Goal: Find specific page/section: Find specific page/section

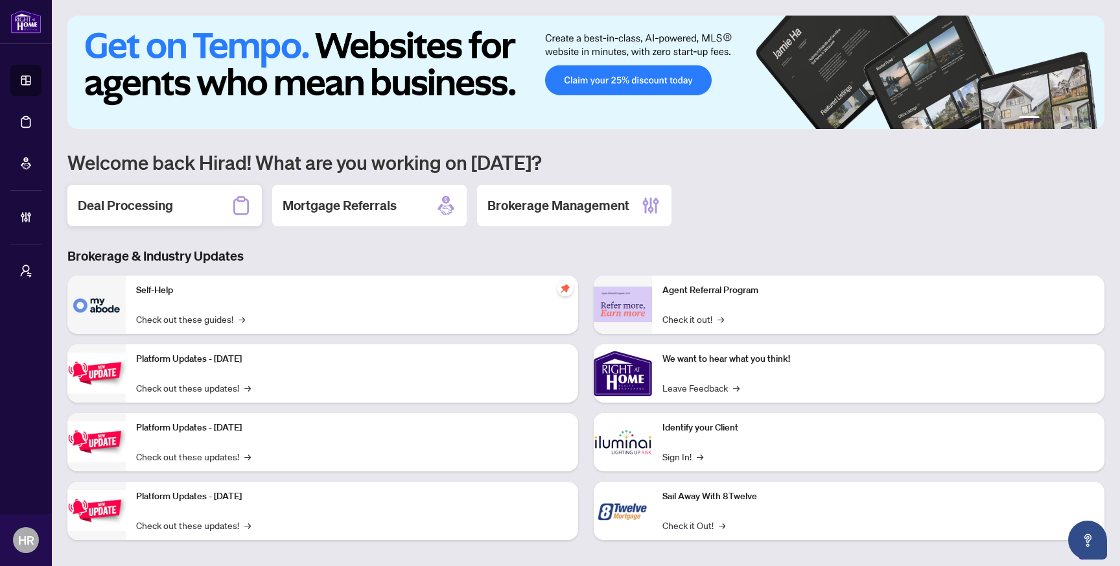
click at [232, 205] on icon at bounding box center [241, 205] width 21 height 21
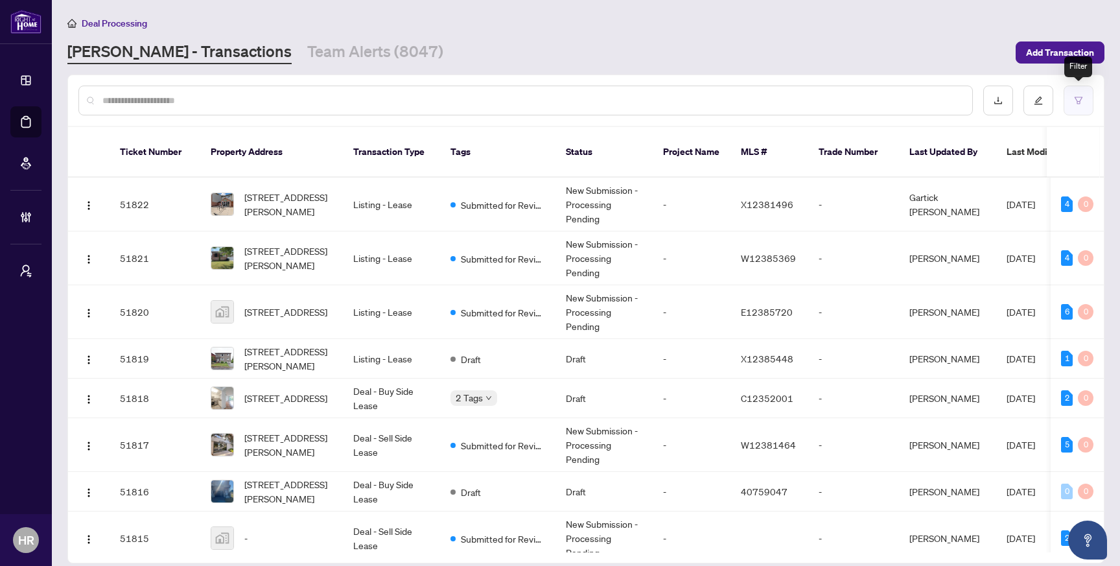
click at [1086, 95] on button "button" at bounding box center [1078, 101] width 30 height 30
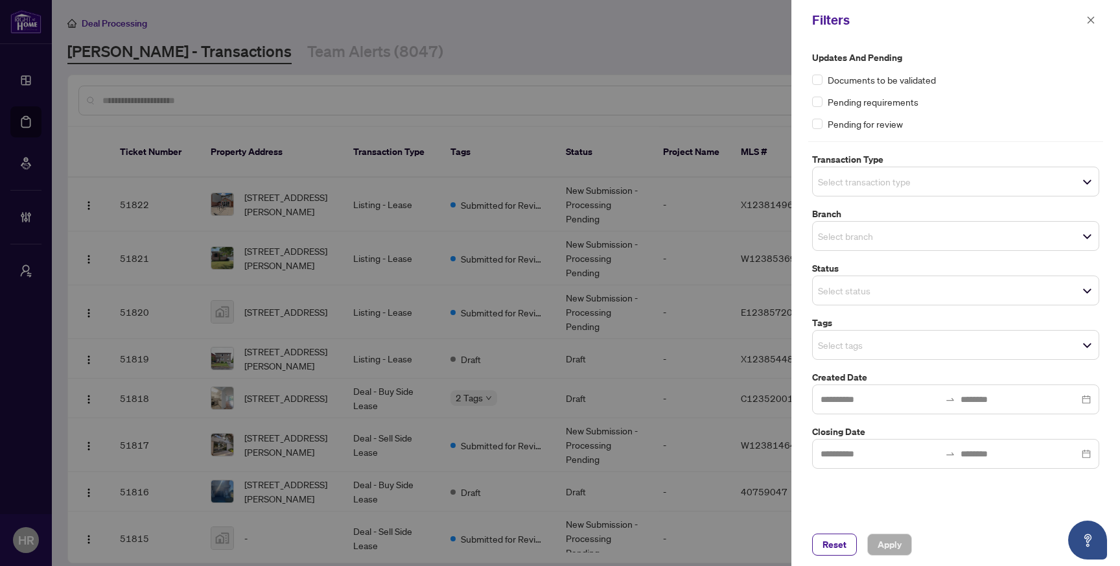
click at [888, 173] on span "Select transaction type" at bounding box center [956, 181] width 286 height 18
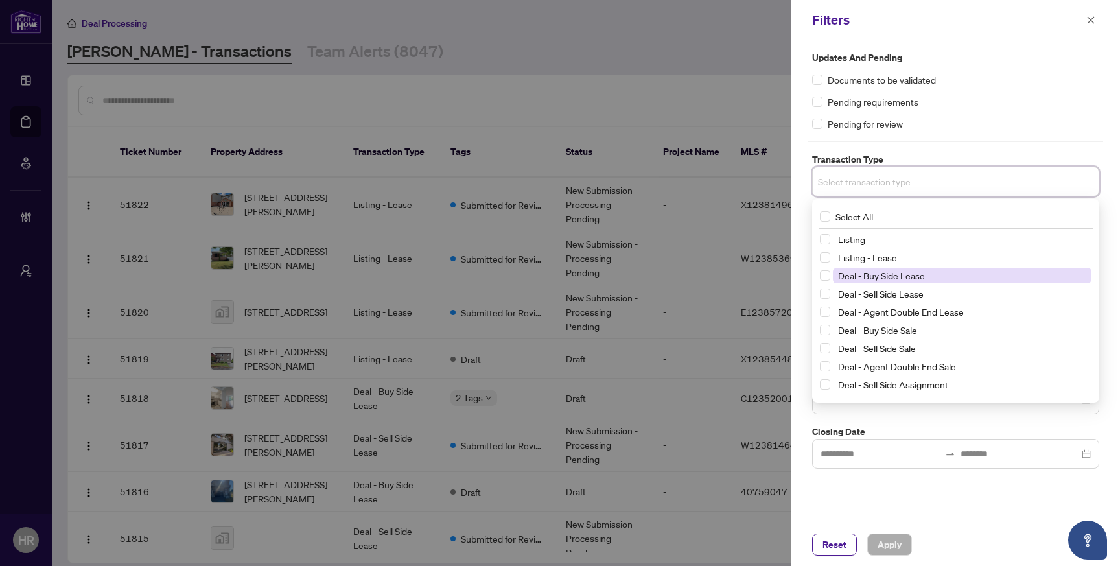
click at [914, 281] on span "Deal - Buy Side Lease" at bounding box center [881, 276] width 87 height 12
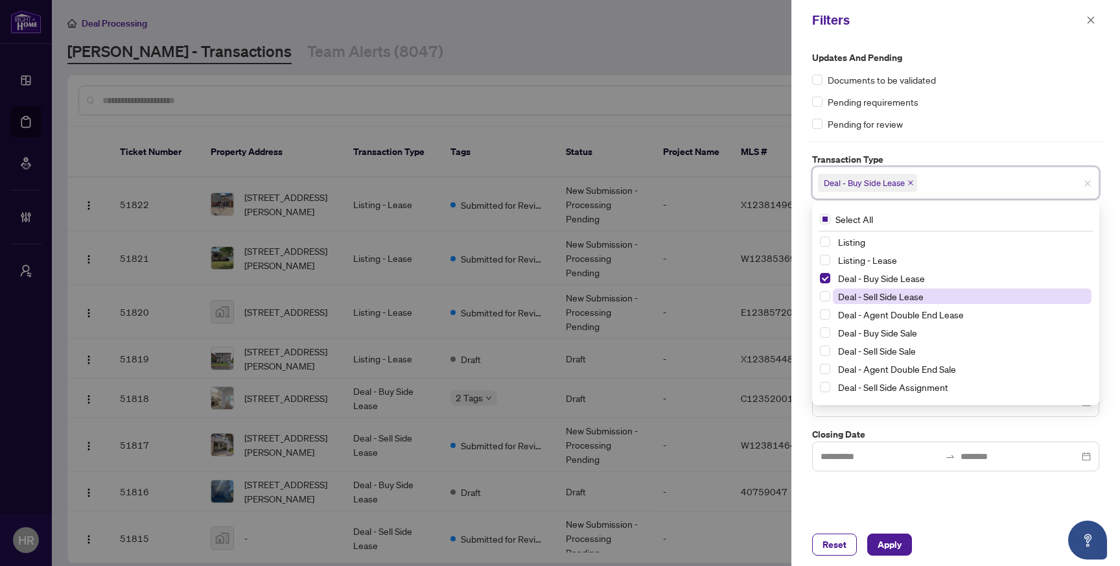
click at [897, 296] on span "Deal - Sell Side Lease" at bounding box center [881, 296] width 86 height 12
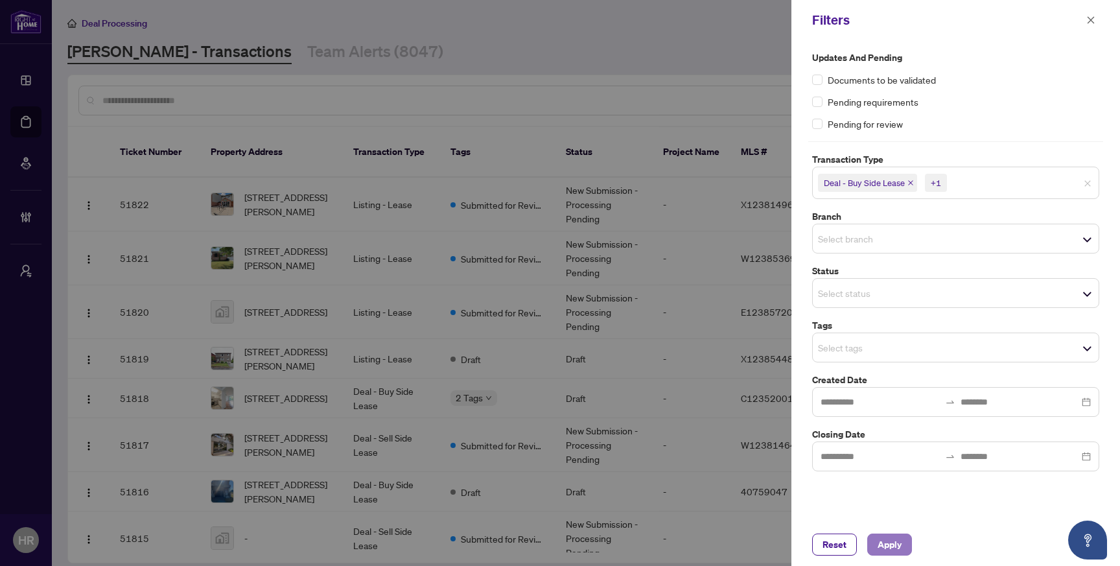
click at [887, 540] on span "Apply" at bounding box center [889, 544] width 24 height 21
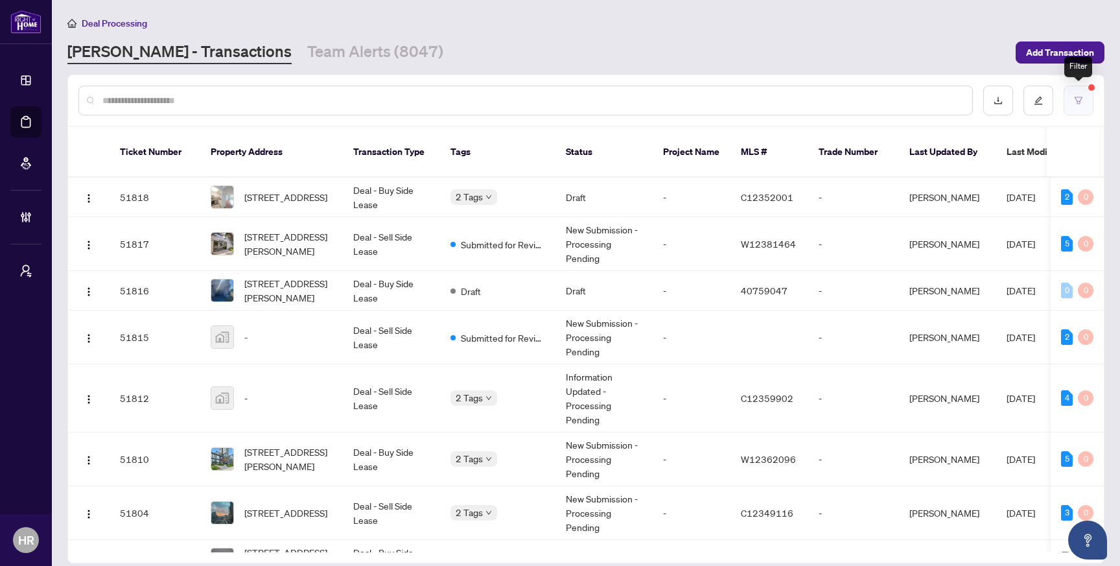
click at [1079, 99] on icon "filter" at bounding box center [1078, 100] width 9 height 9
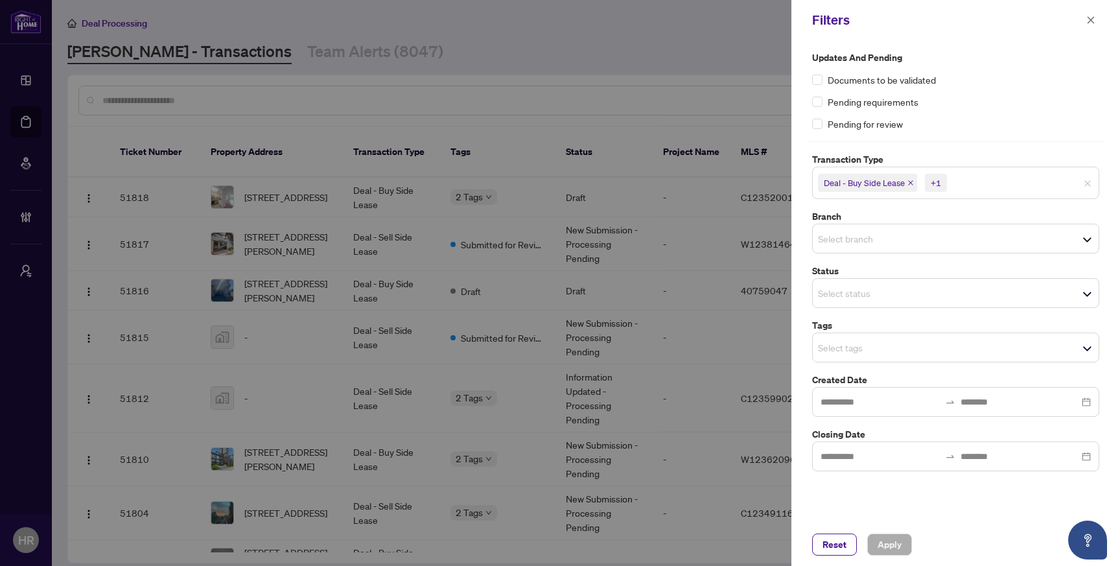
click at [929, 294] on span "Select status" at bounding box center [956, 293] width 286 height 18
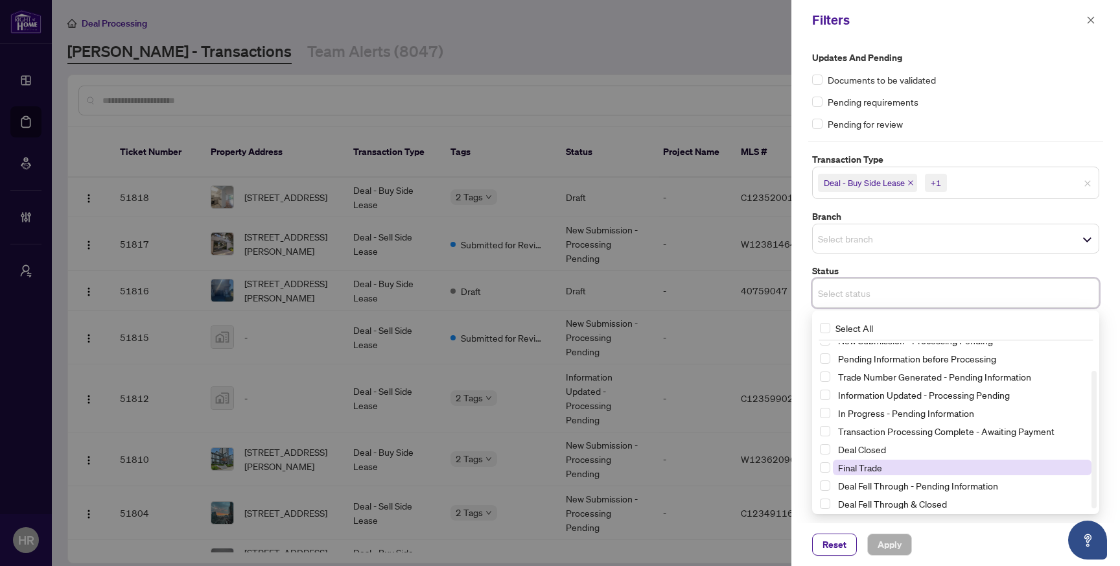
scroll to position [34, 0]
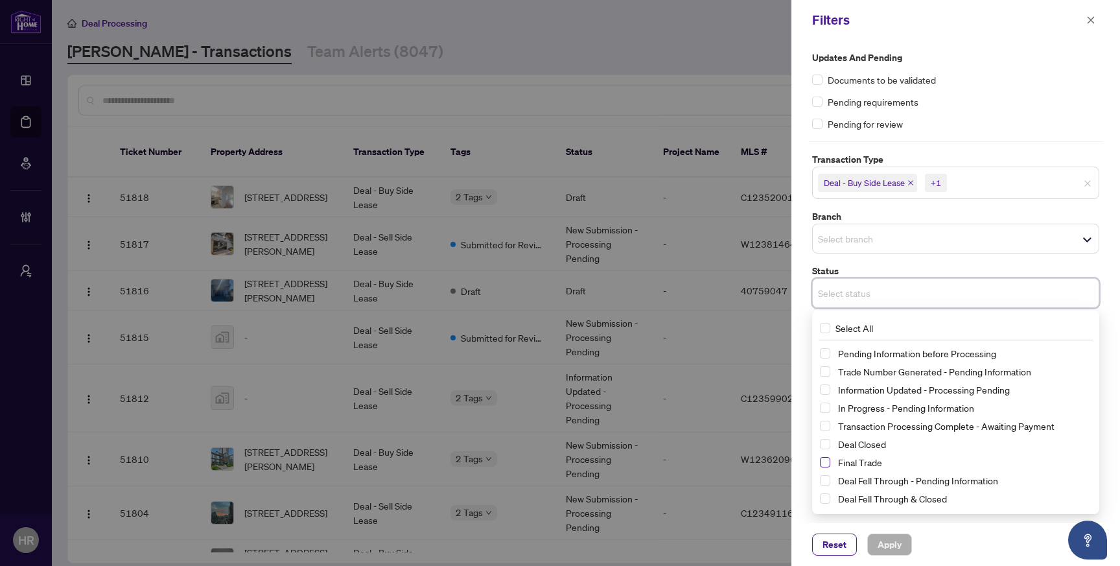
click at [822, 466] on span "Select Final Trade" at bounding box center [825, 462] width 10 height 10
click at [875, 540] on button "Apply" at bounding box center [889, 544] width 45 height 22
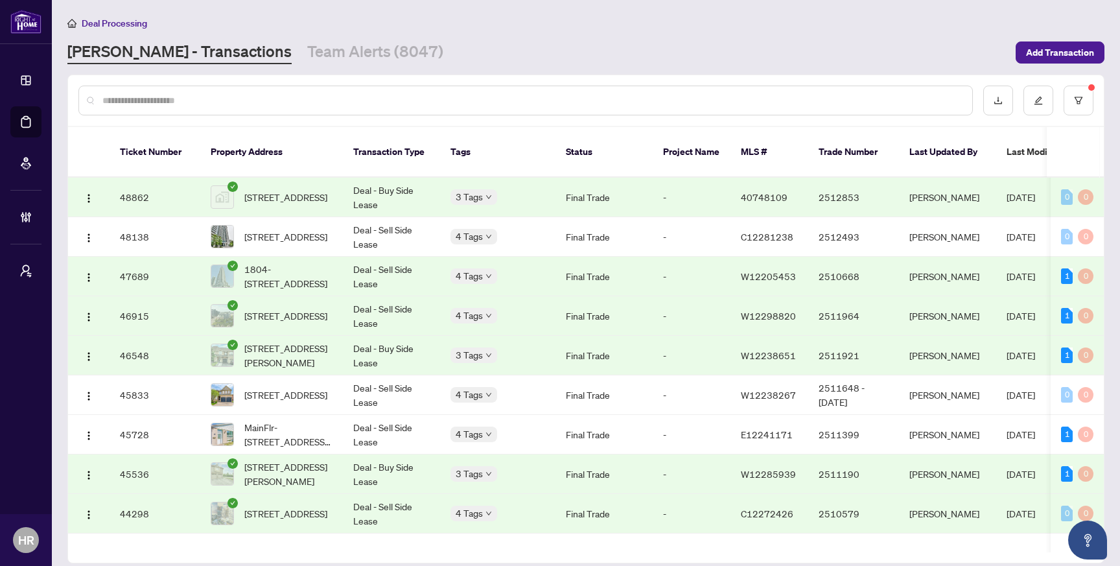
click at [642, 264] on td "Final Trade" at bounding box center [603, 277] width 97 height 40
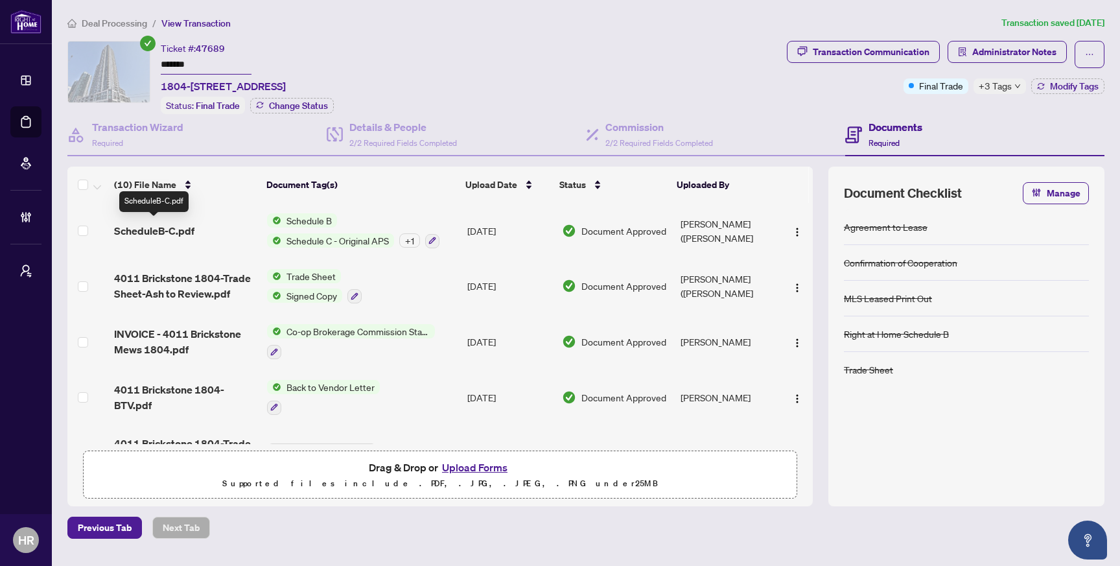
click at [191, 229] on span "ScheduleB-C.pdf" at bounding box center [154, 231] width 80 height 16
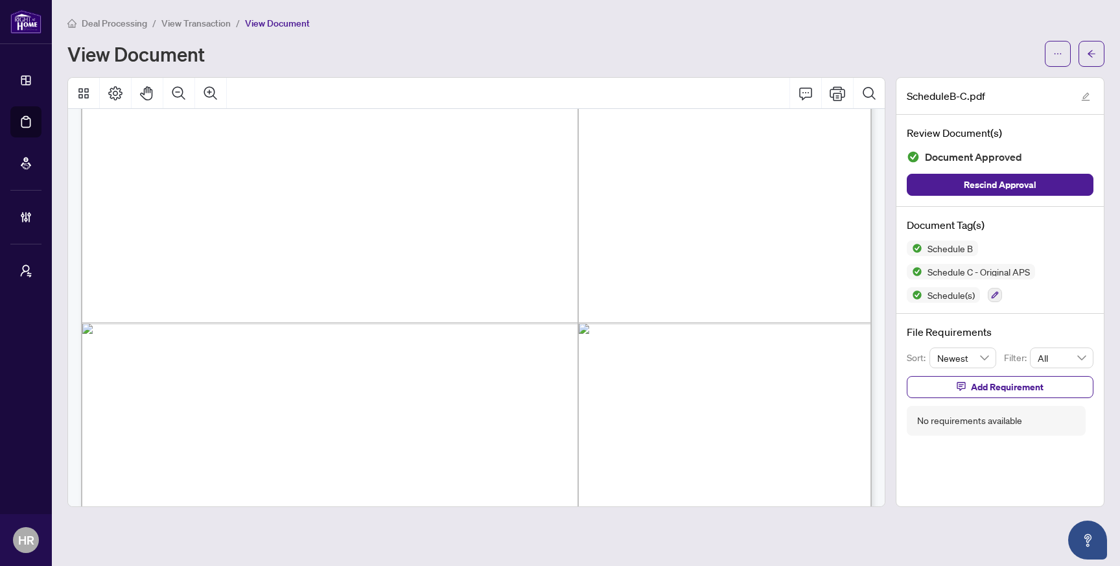
scroll to position [993, 0]
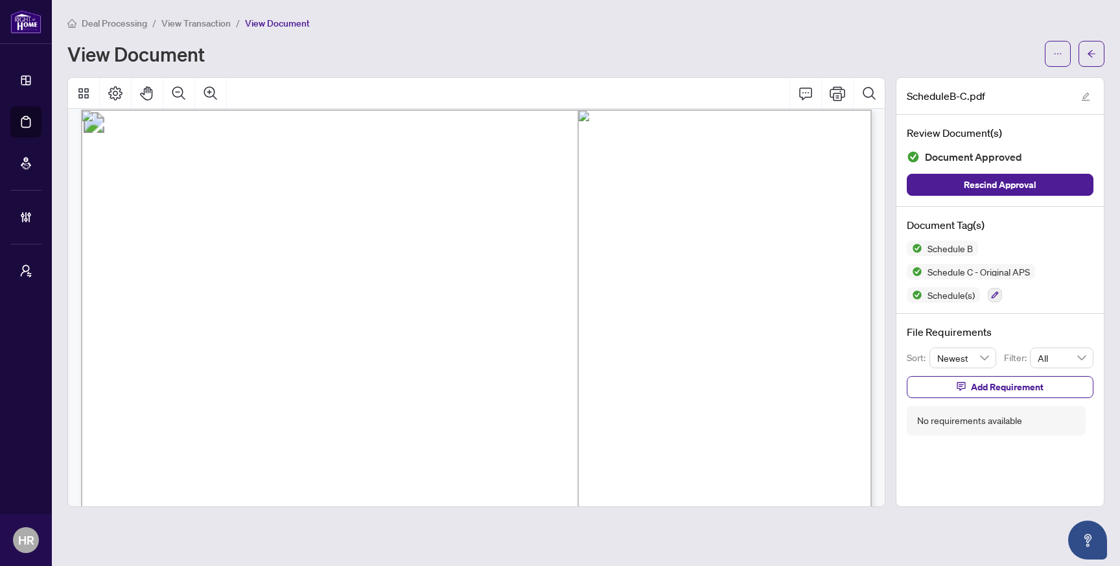
scroll to position [1062, 0]
click at [1097, 58] on button "button" at bounding box center [1091, 54] width 26 height 26
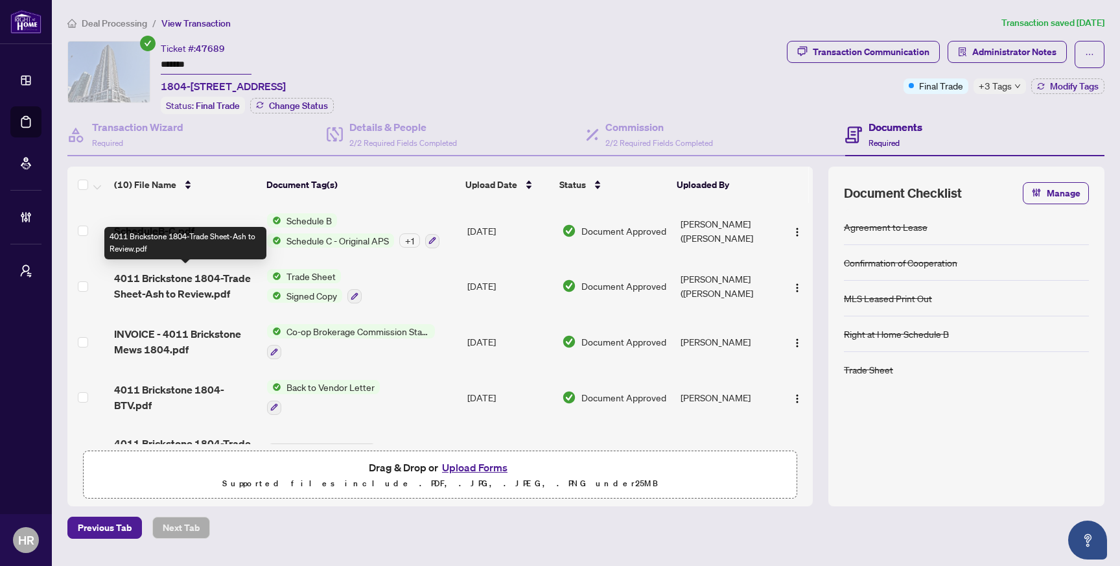
click at [193, 281] on span "4011 Brickstone 1804-Trade Sheet-Ash to Review.pdf" at bounding box center [185, 285] width 143 height 31
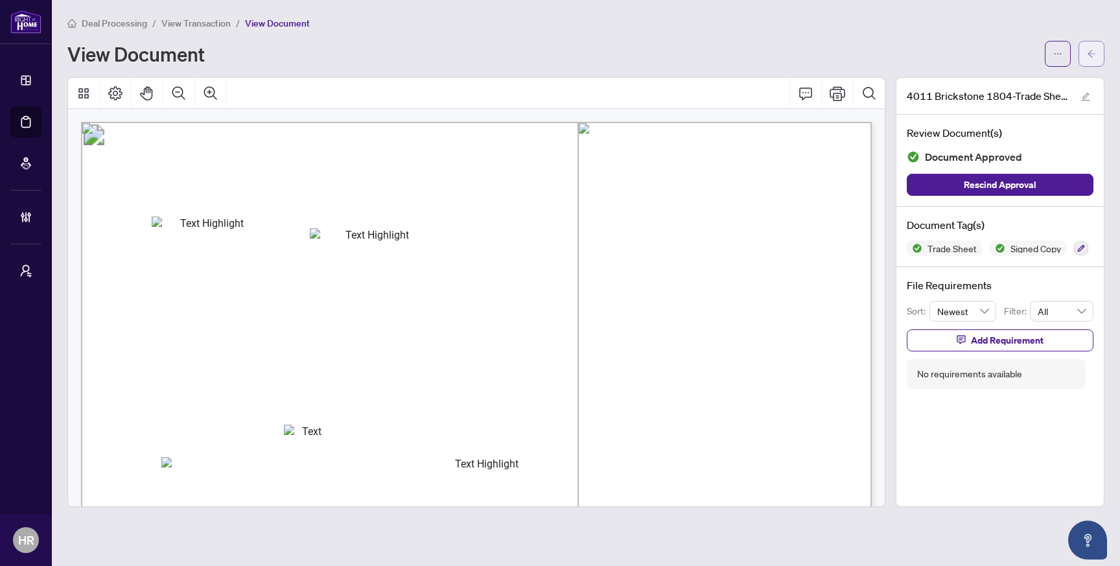
click at [1096, 56] on button "button" at bounding box center [1091, 54] width 26 height 26
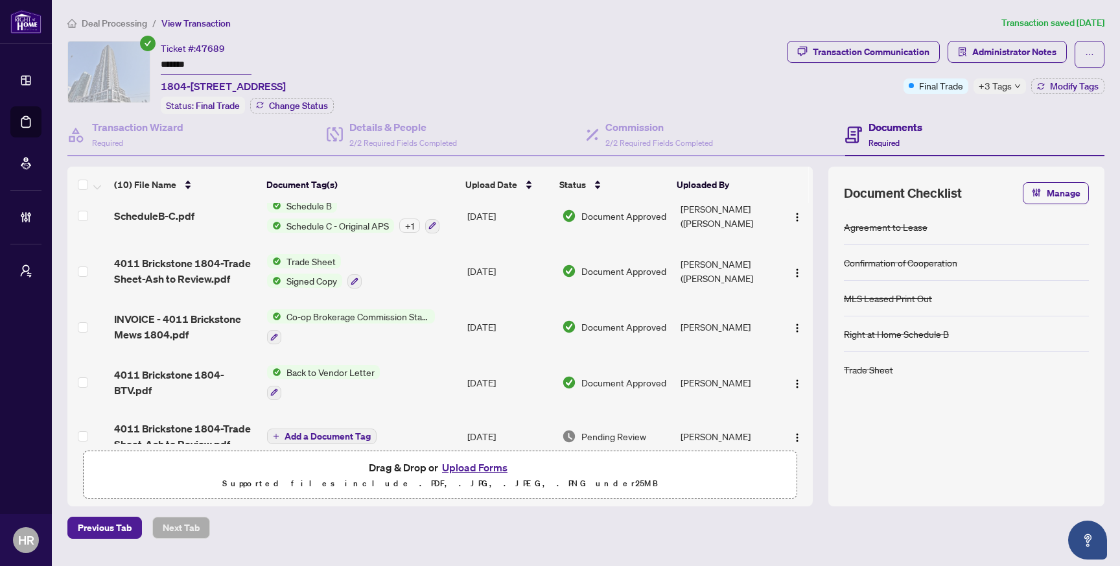
scroll to position [25, 0]
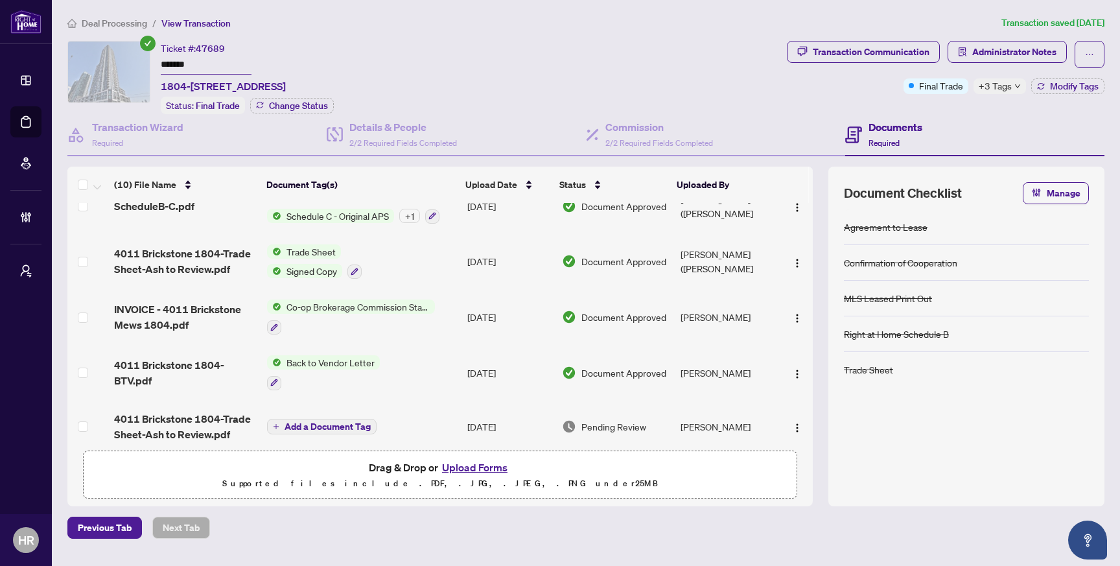
click at [424, 305] on span "Co-op Brokerage Commission Statement" at bounding box center [358, 306] width 154 height 14
click at [454, 307] on td "Co-op Brokerage Commission Statement" at bounding box center [362, 317] width 200 height 56
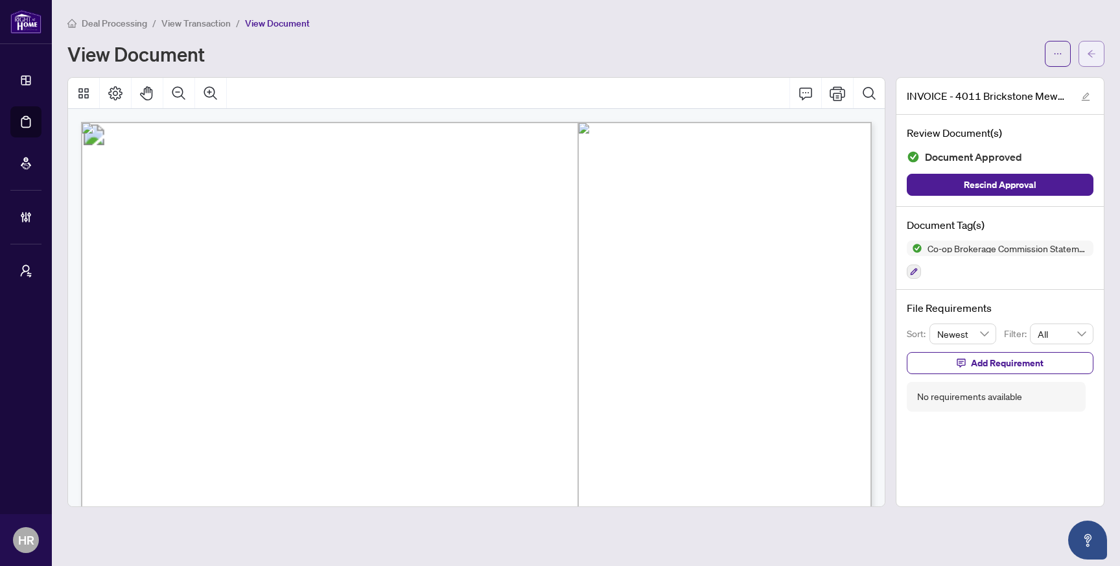
click at [1095, 47] on span "button" at bounding box center [1091, 53] width 9 height 21
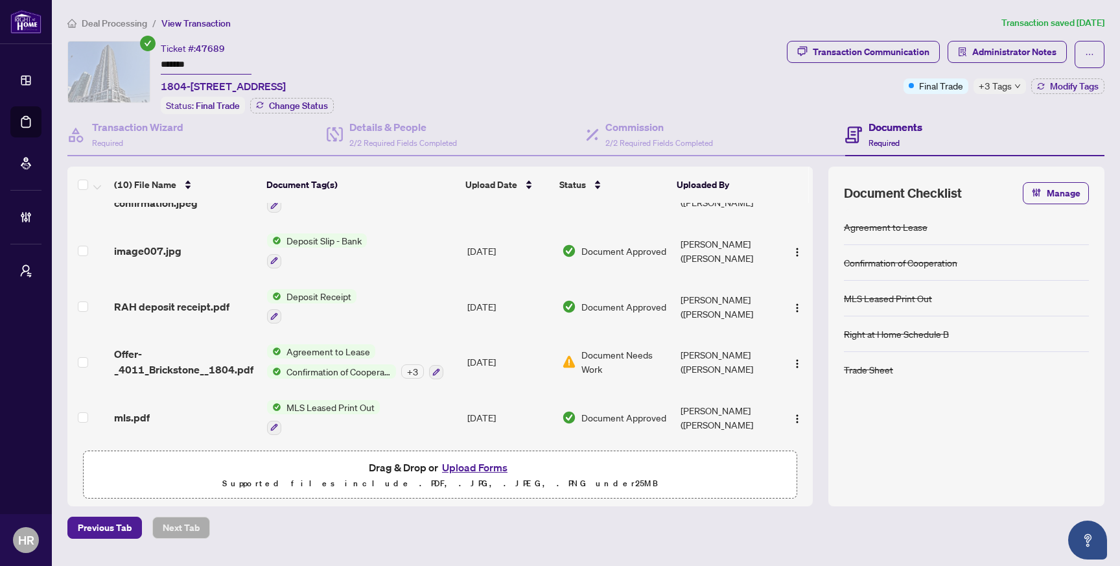
scroll to position [310, 0]
click at [454, 357] on td "Agreement to Lease Confirmation of Cooperation + 3" at bounding box center [362, 361] width 200 height 56
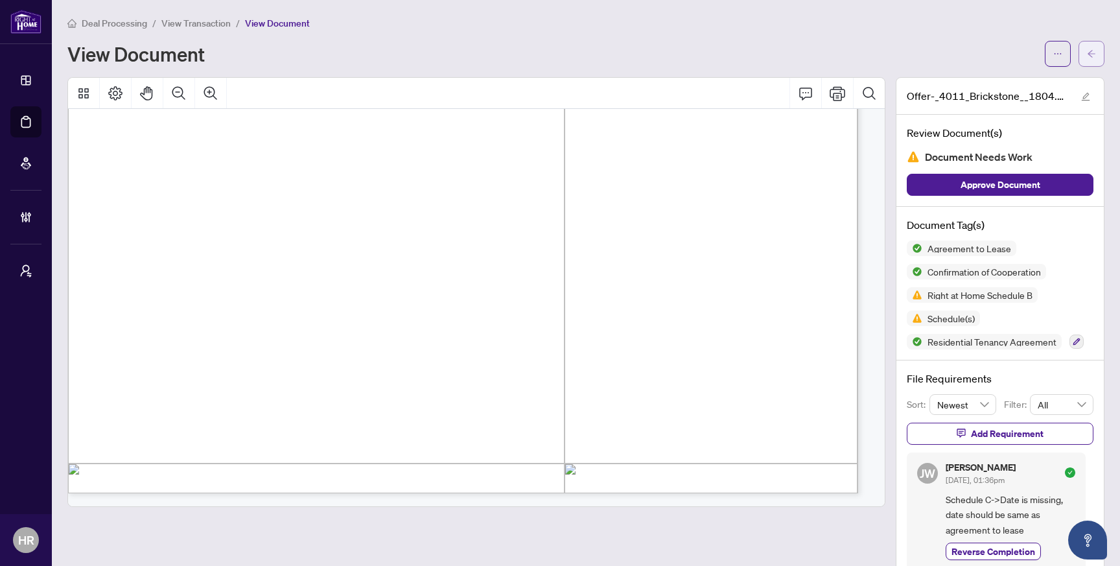
click at [1087, 49] on icon "arrow-left" at bounding box center [1091, 53] width 9 height 9
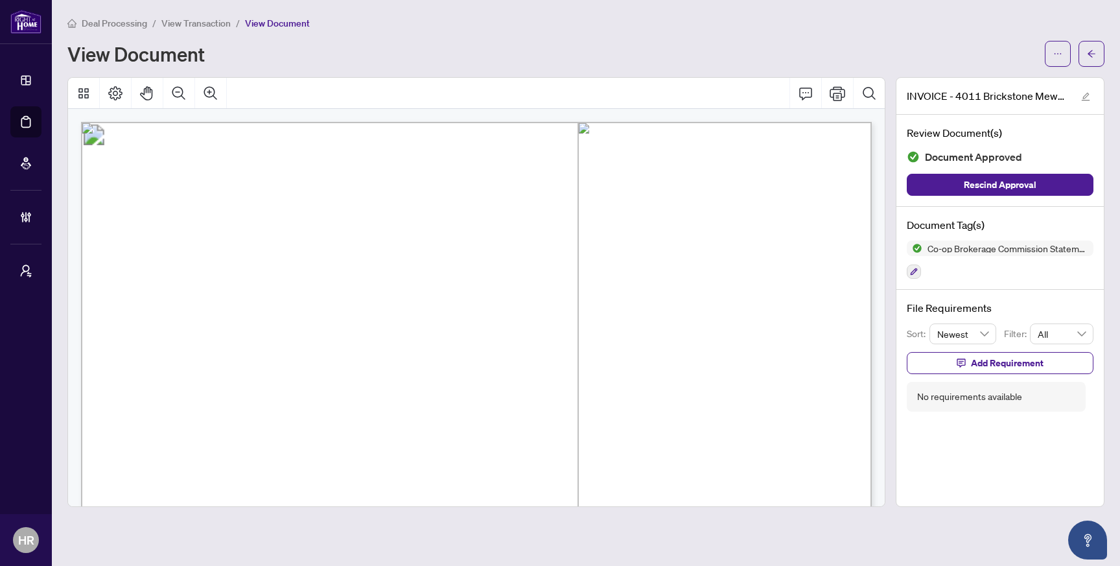
click at [130, 24] on span "Deal Processing" at bounding box center [114, 23] width 65 height 12
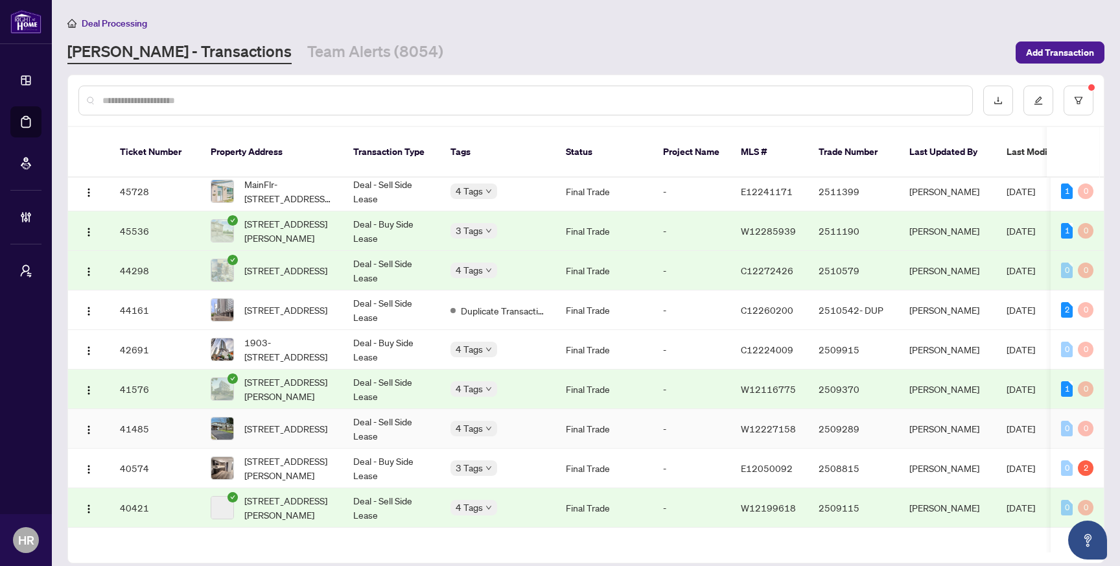
scroll to position [248, 0]
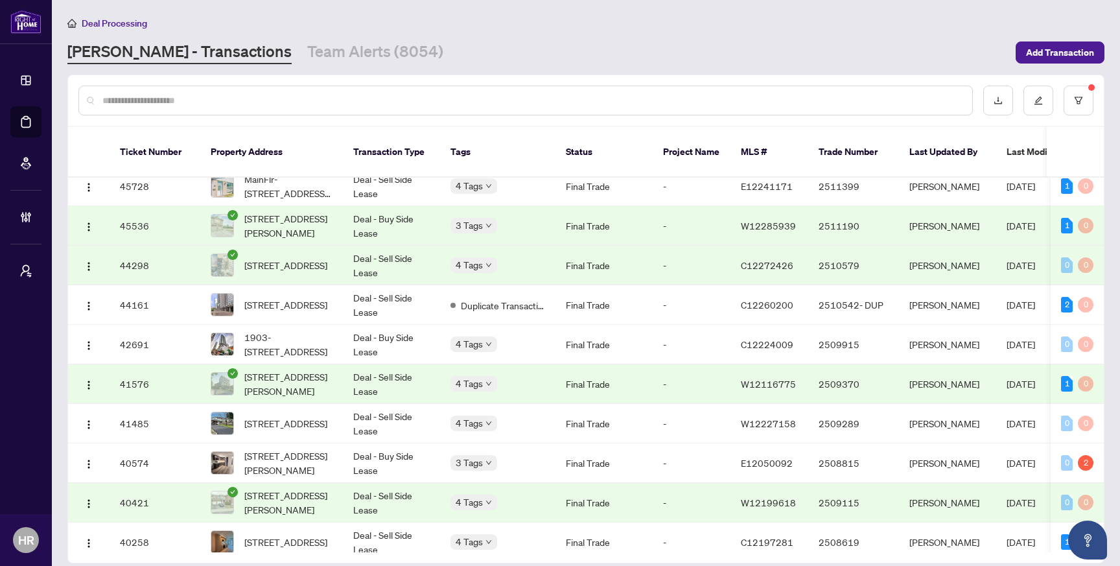
click at [417, 500] on td "Deal - Sell Side Lease" at bounding box center [391, 503] width 97 height 40
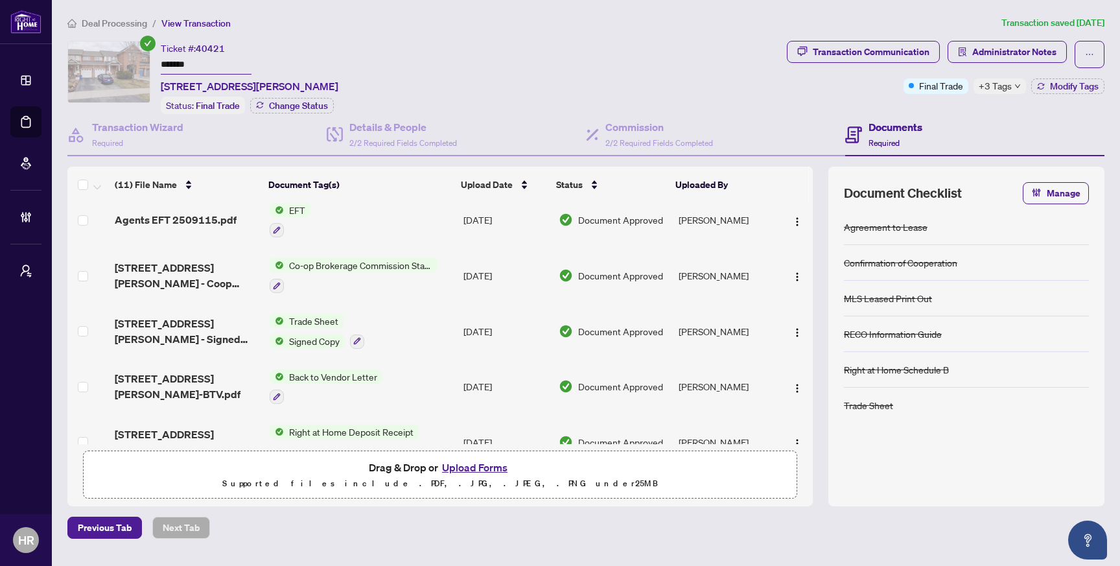
scroll to position [61, 0]
